Goal: Check status: Check status

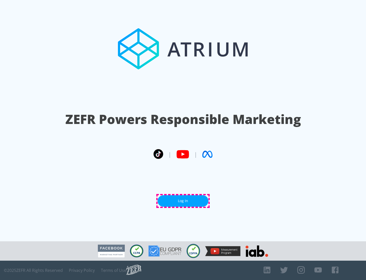
click at [183, 201] on link "Log In" at bounding box center [183, 200] width 51 height 11
